Goal: Information Seeking & Learning: Stay updated

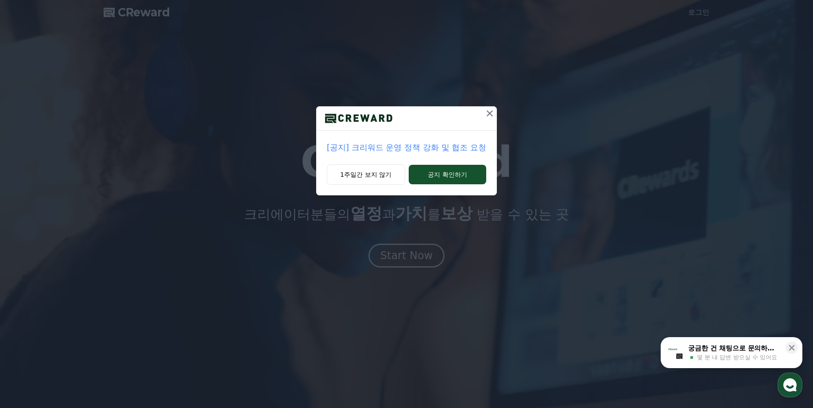
click at [390, 151] on p "[공지] 크리워드 운영 정책 강화 및 협조 요청" at bounding box center [406, 147] width 159 height 12
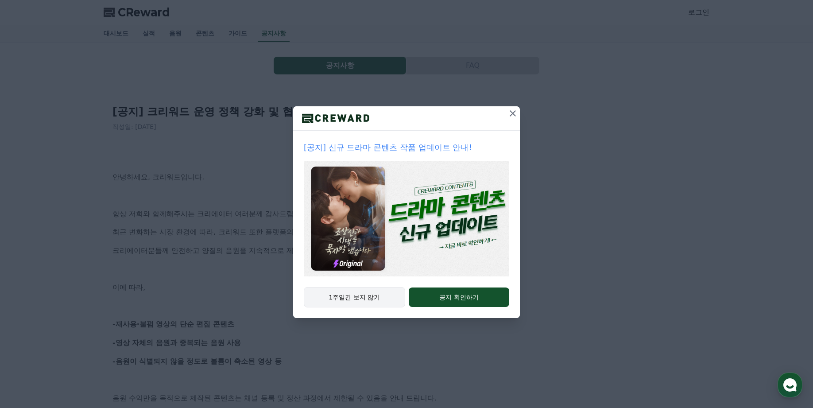
click at [358, 297] on button "1주일간 보지 않기" at bounding box center [354, 297] width 101 height 20
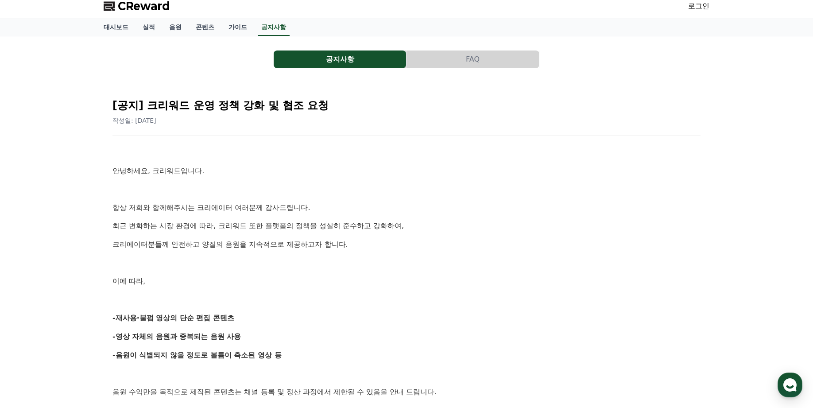
scroll to position [15, 0]
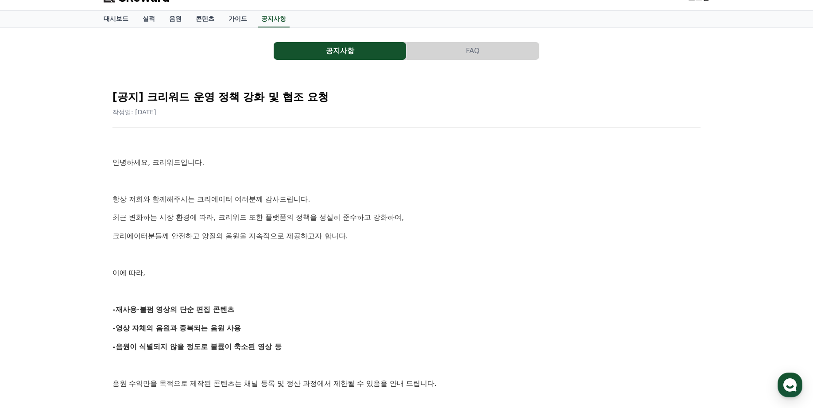
click at [73, 202] on div "공지사항 FAQ [공지] 크리워드 운영 정책 강화 및 협조 요청 작성일: 2025-09-15 안녕하세요, 크리워드입니다. 항상 저희와 함께해주…" at bounding box center [406, 386] width 813 height 717
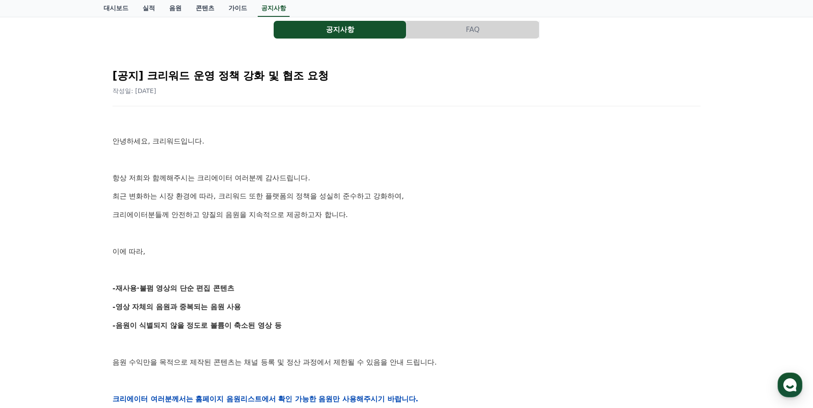
scroll to position [0, 0]
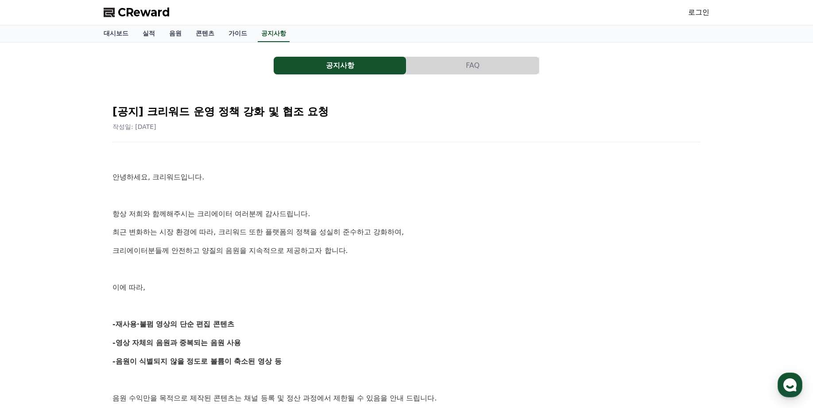
click at [363, 58] on button "공지사항" at bounding box center [340, 66] width 132 height 18
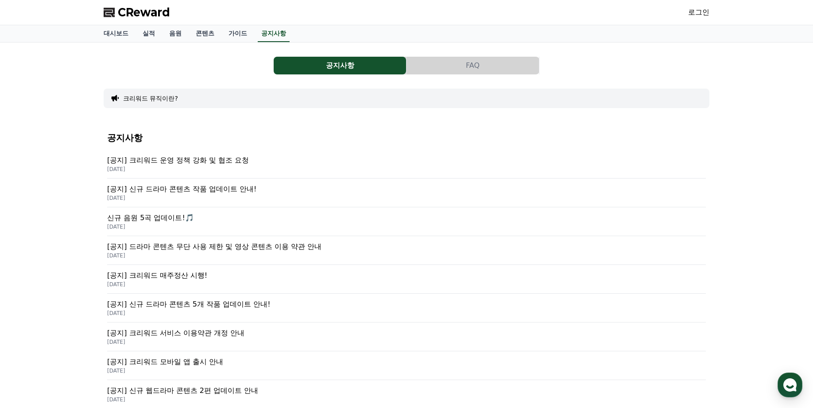
click at [158, 190] on p "[공지] 신규 드라마 콘텐츠 작품 업데이트 안내!" at bounding box center [406, 189] width 599 height 11
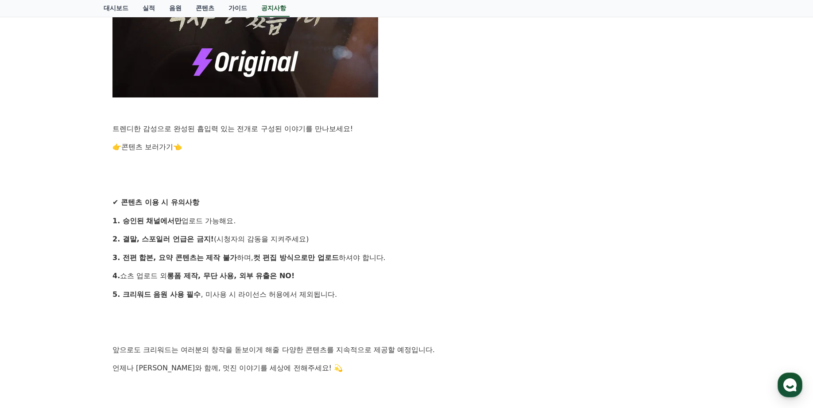
scroll to position [775, 0]
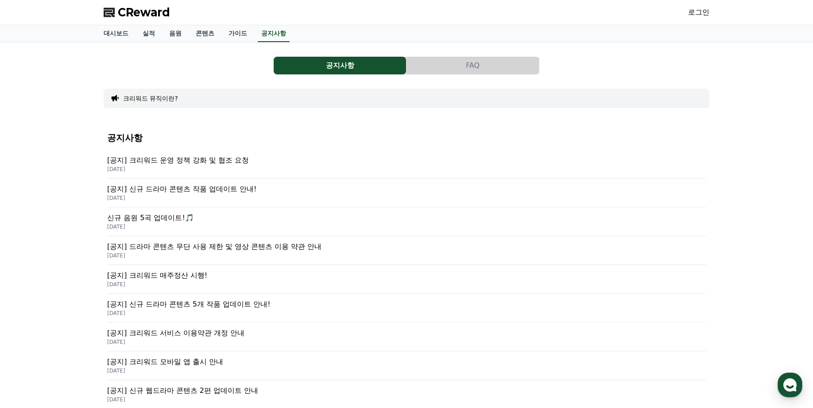
click at [177, 246] on p "[공지] 드라마 콘텐츠 무단 사용 제한 및 영상 콘텐츠 이용 약관 안내" at bounding box center [406, 246] width 599 height 11
